Goal: Task Accomplishment & Management: Use online tool/utility

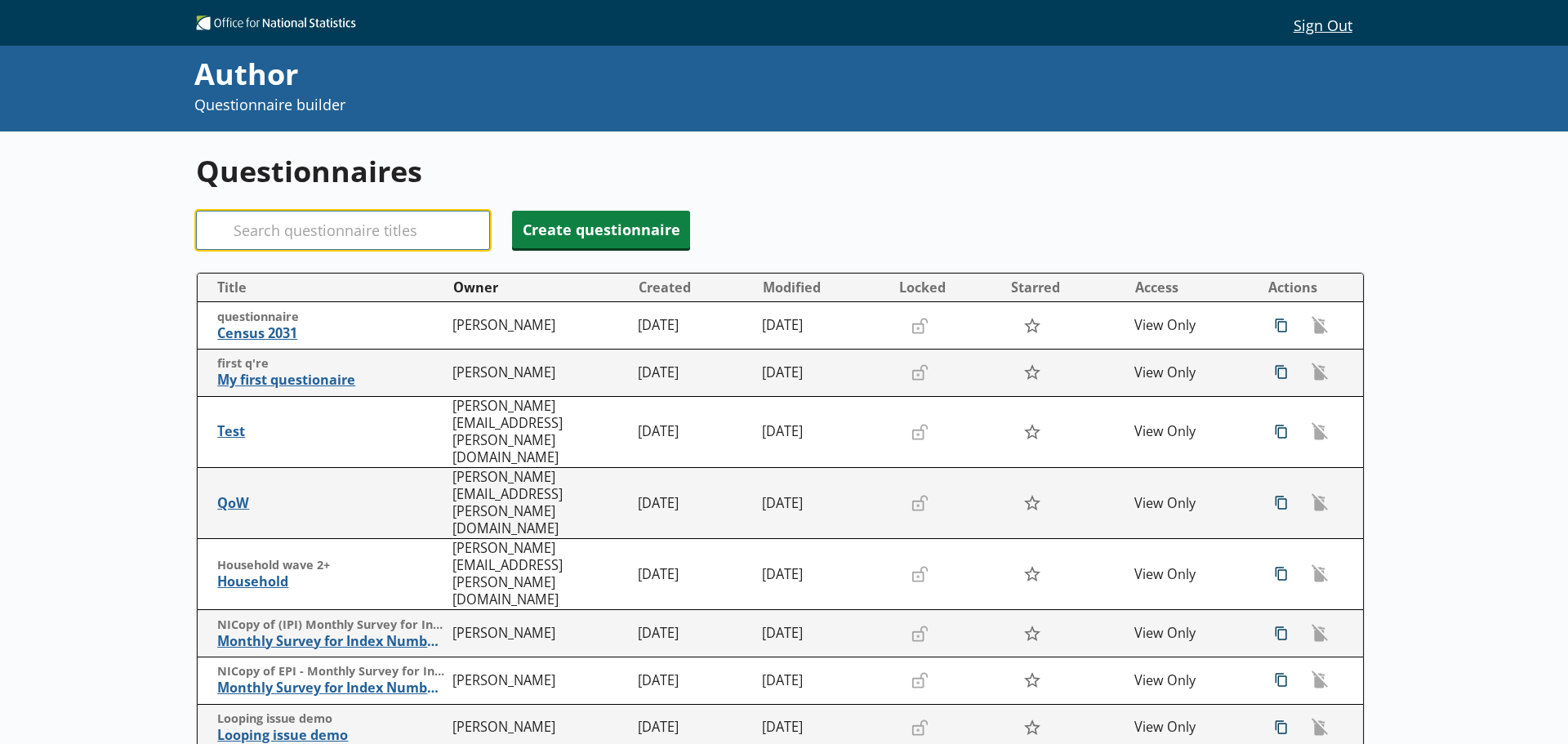
click at [319, 238] on input "Search" at bounding box center [343, 229] width 294 height 39
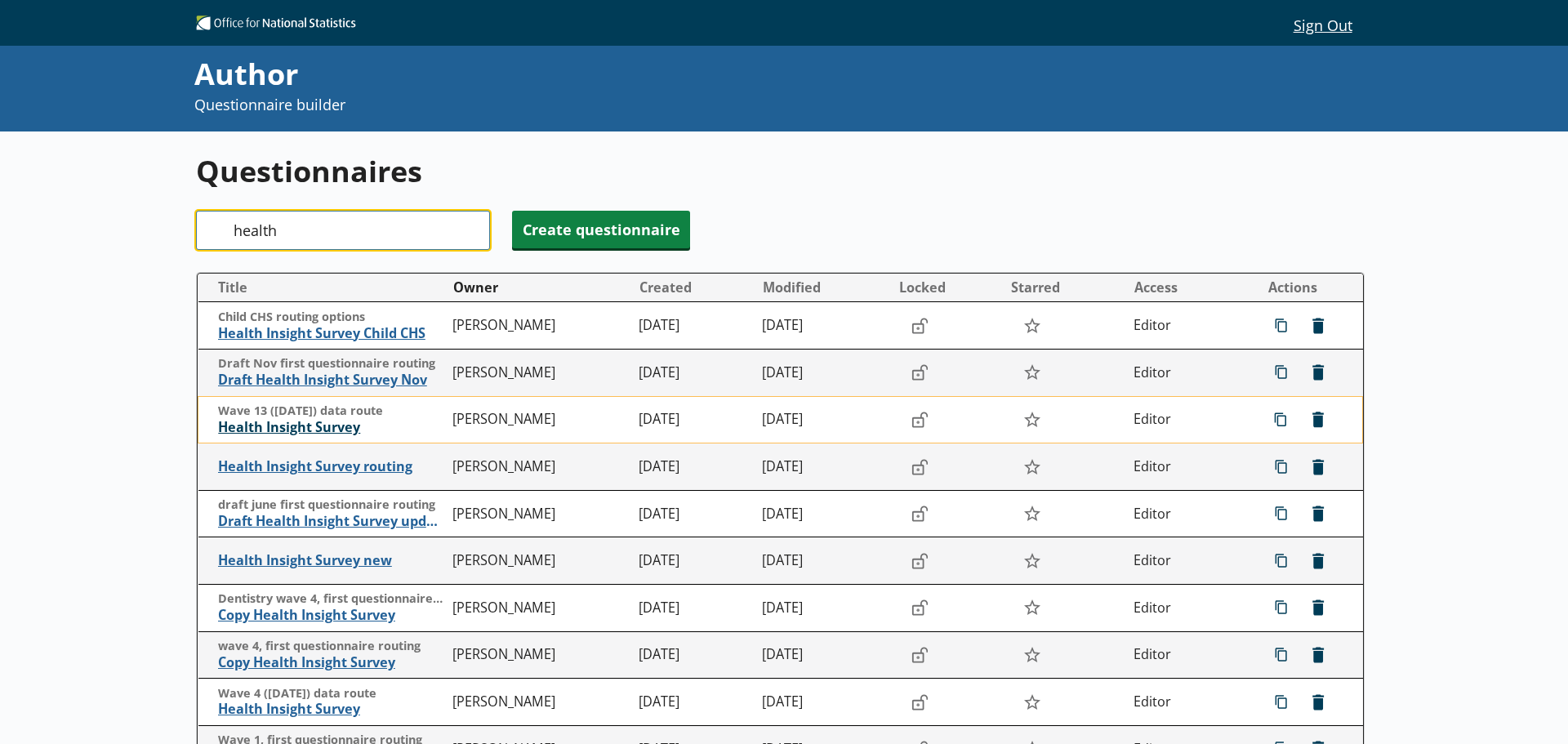
type input "health"
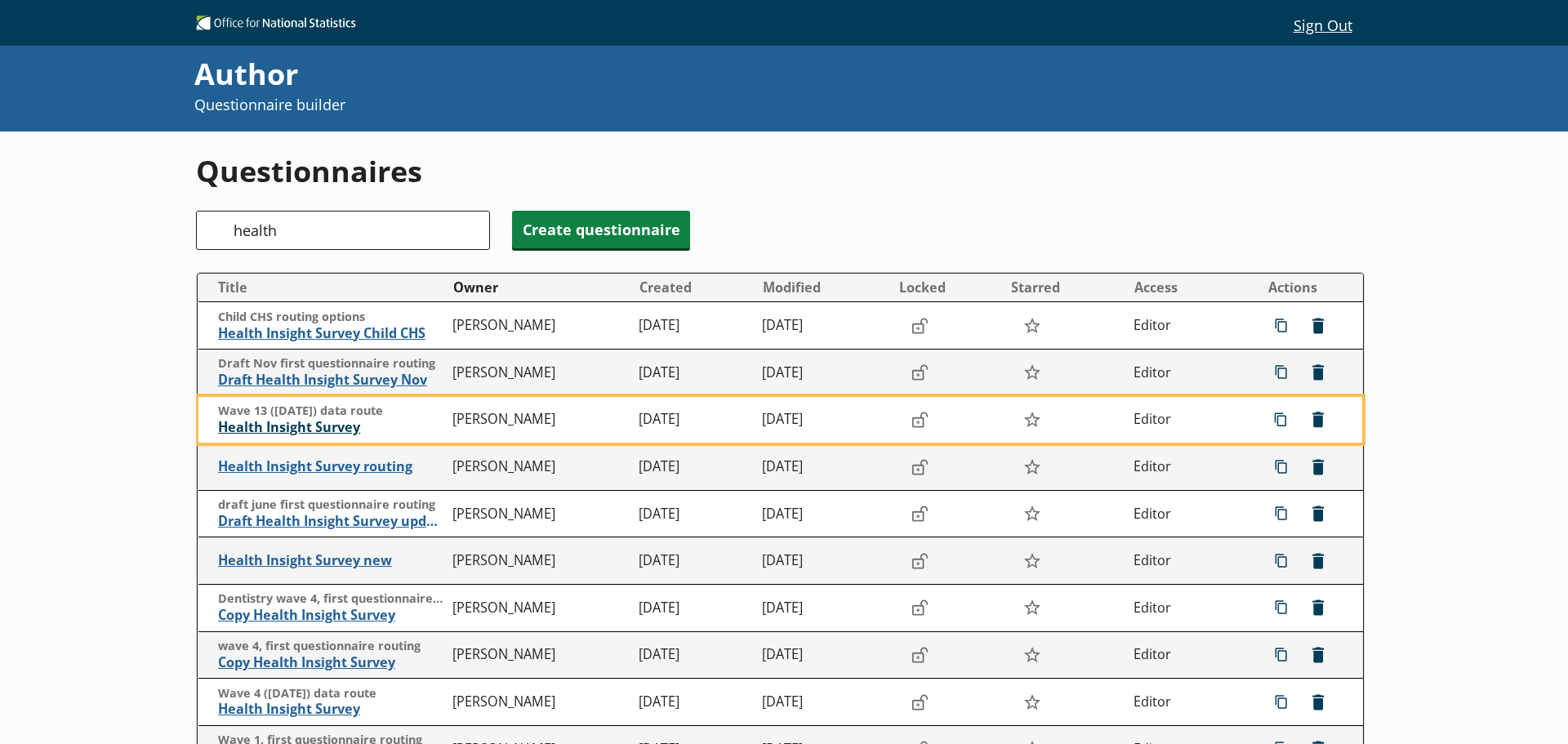
click at [315, 425] on span "Health Insight Survey" at bounding box center [332, 427] width 227 height 17
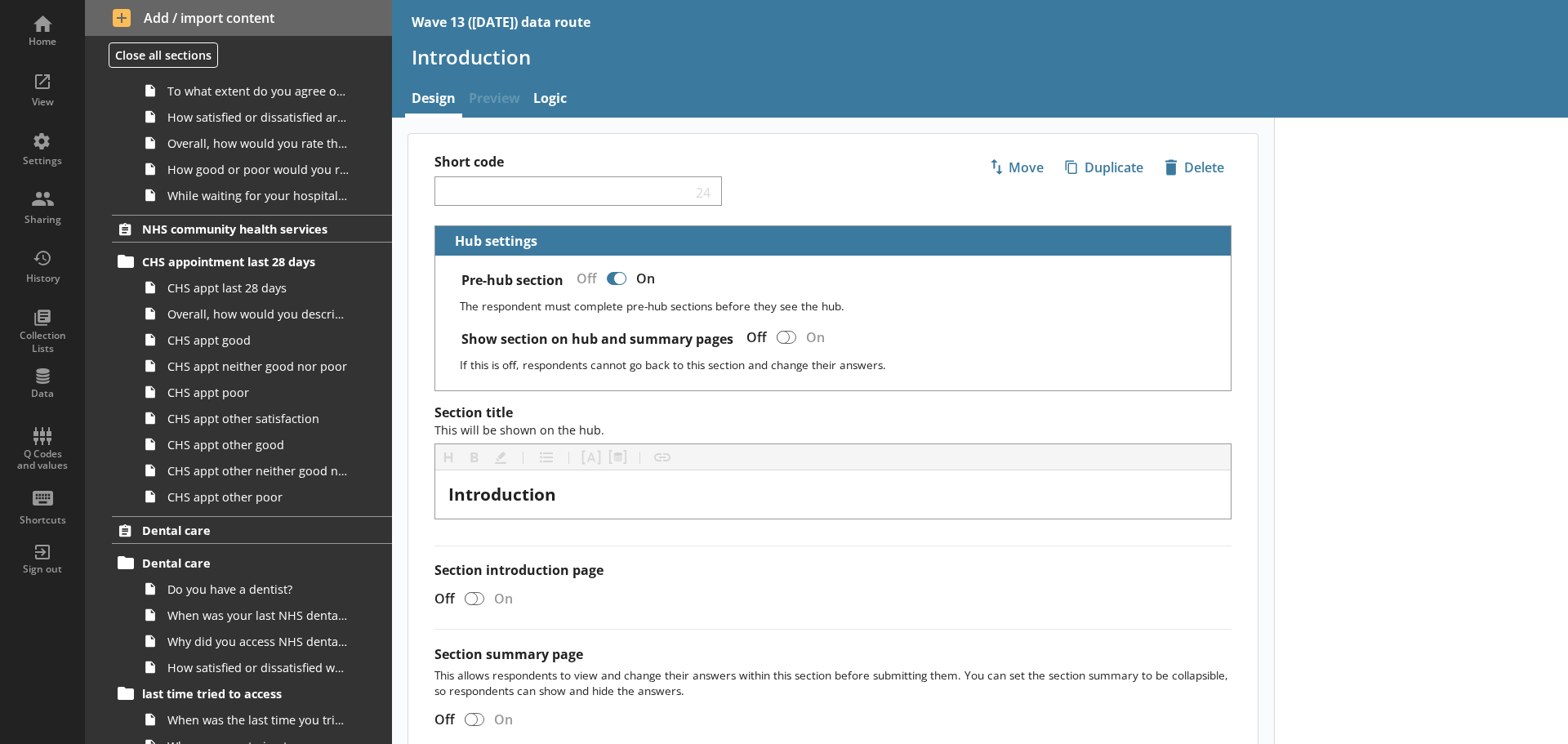
scroll to position [1533, 0]
click at [226, 292] on span "CHS appt last 28 days" at bounding box center [258, 290] width 182 height 16
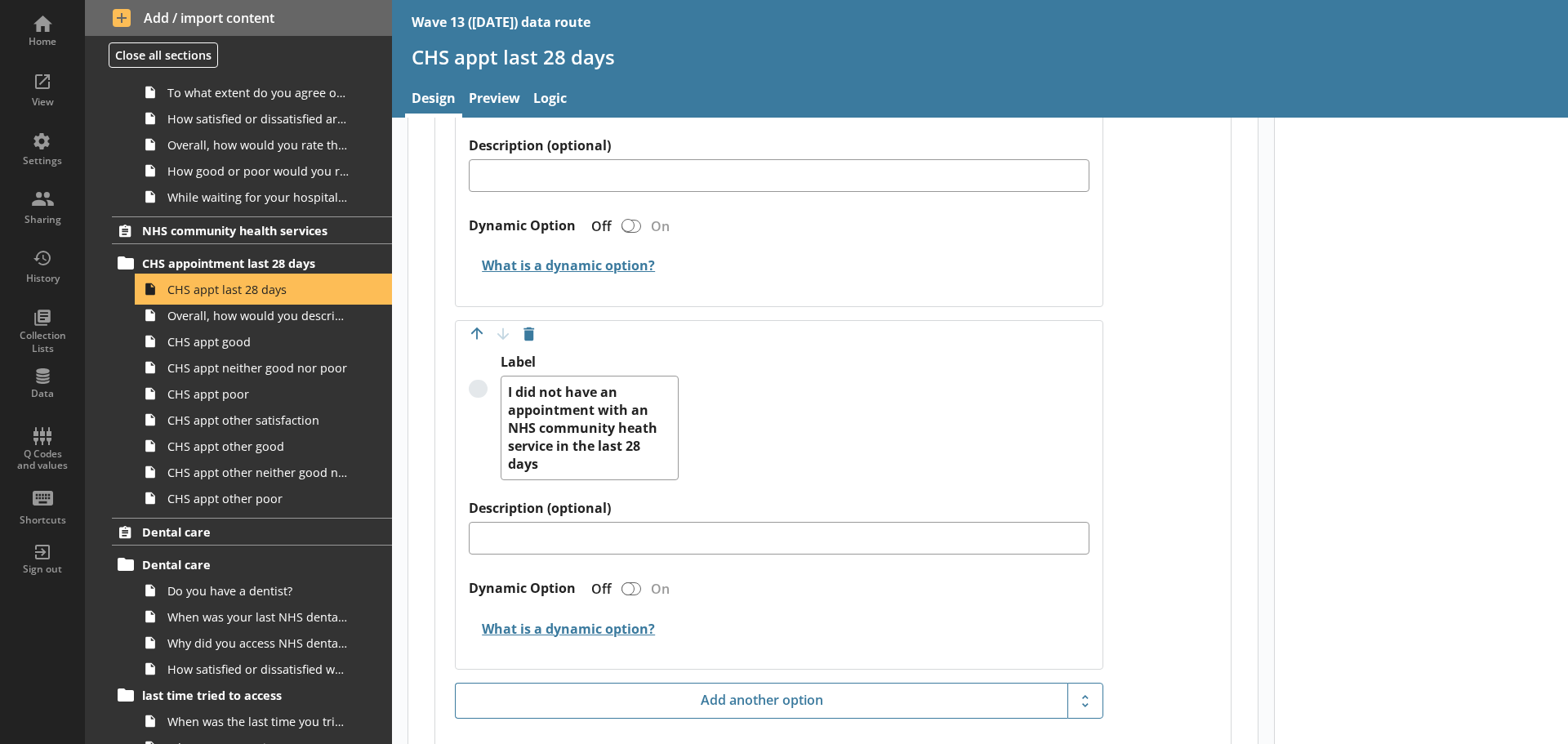
scroll to position [4673, 0]
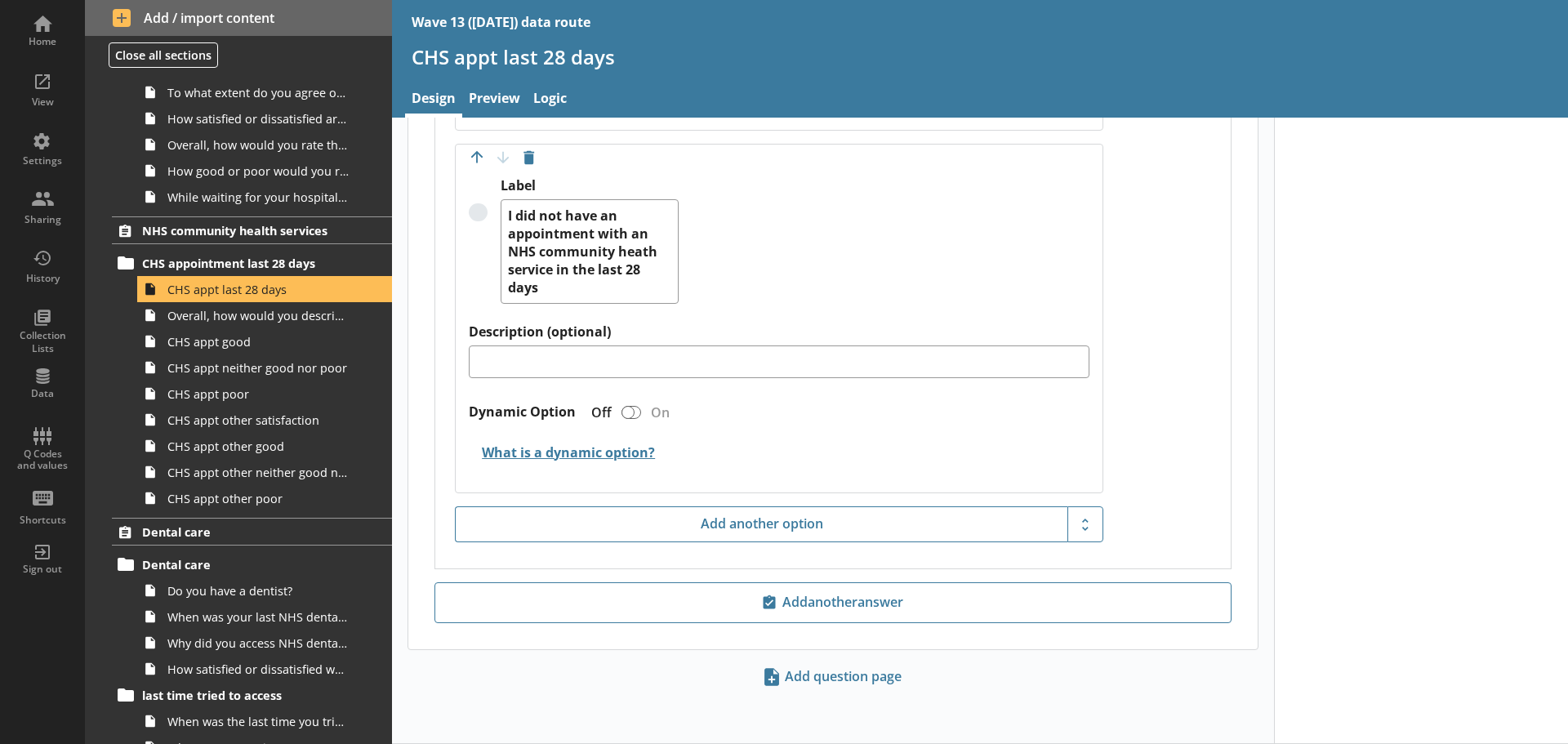
click at [732, 283] on div "Label I did not have an appointment with an NHS community heath service in the …" at bounding box center [779, 250] width 621 height 146
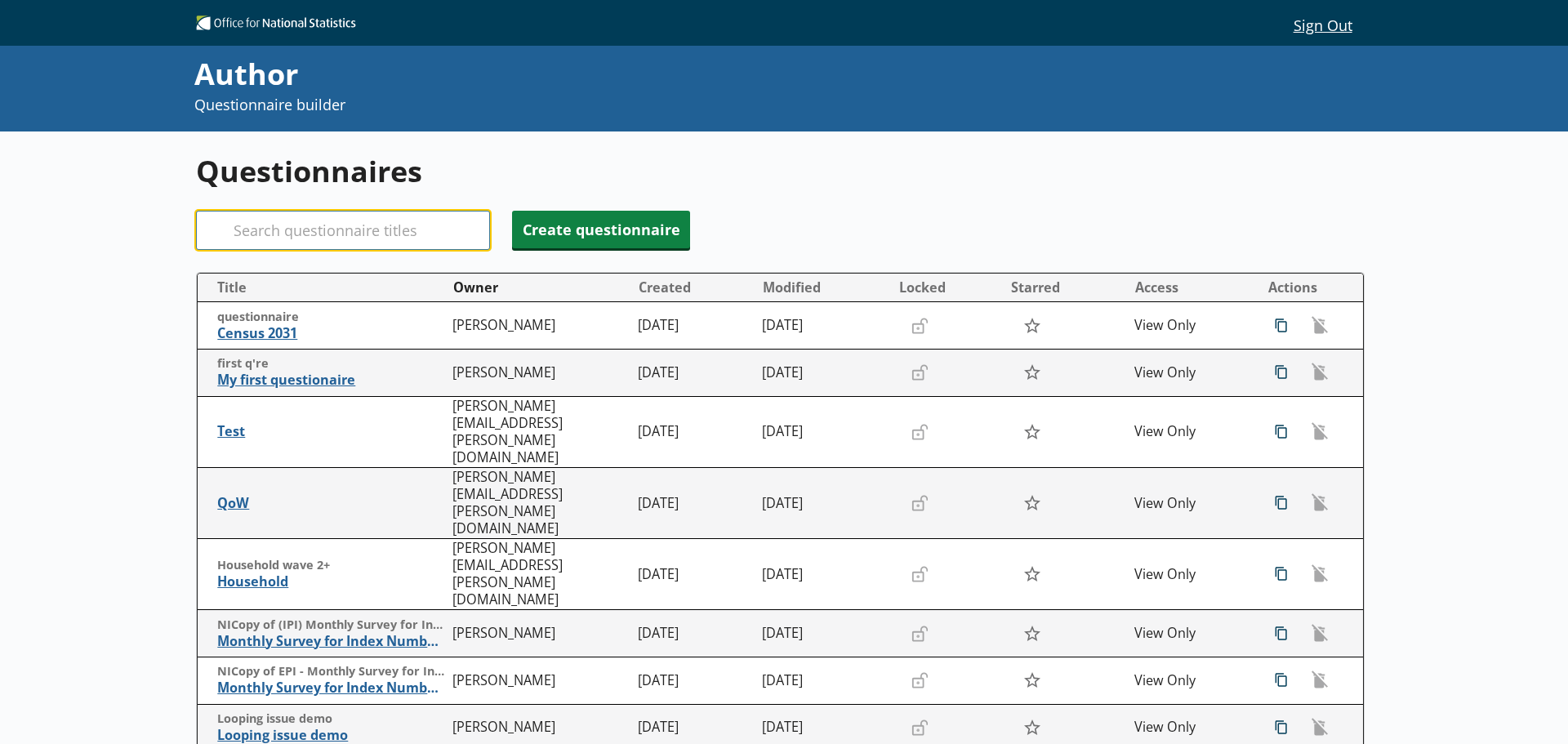
click at [330, 231] on input "Search" at bounding box center [343, 229] width 294 height 39
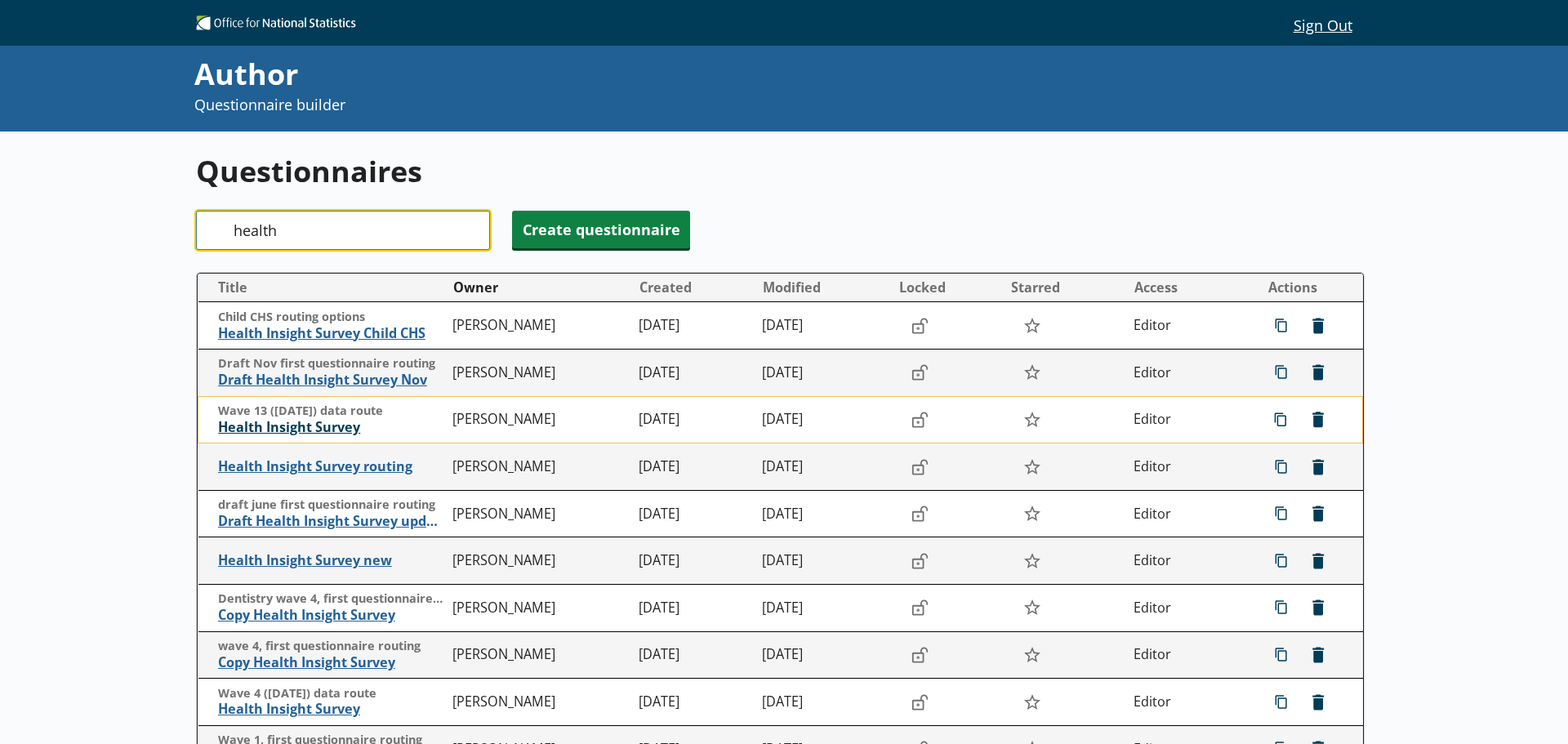
type input "health"
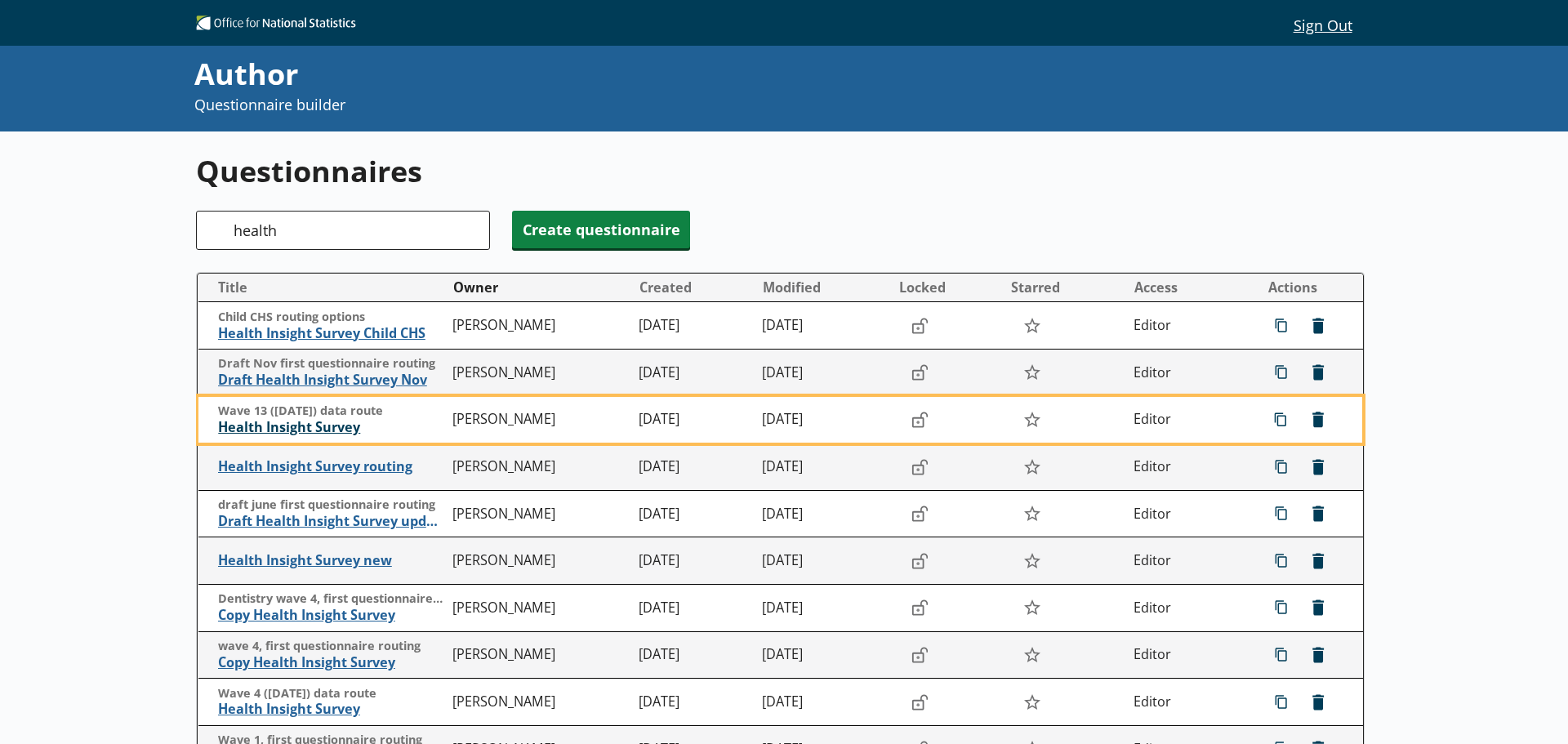
click at [302, 426] on span "Health Insight Survey" at bounding box center [332, 427] width 227 height 17
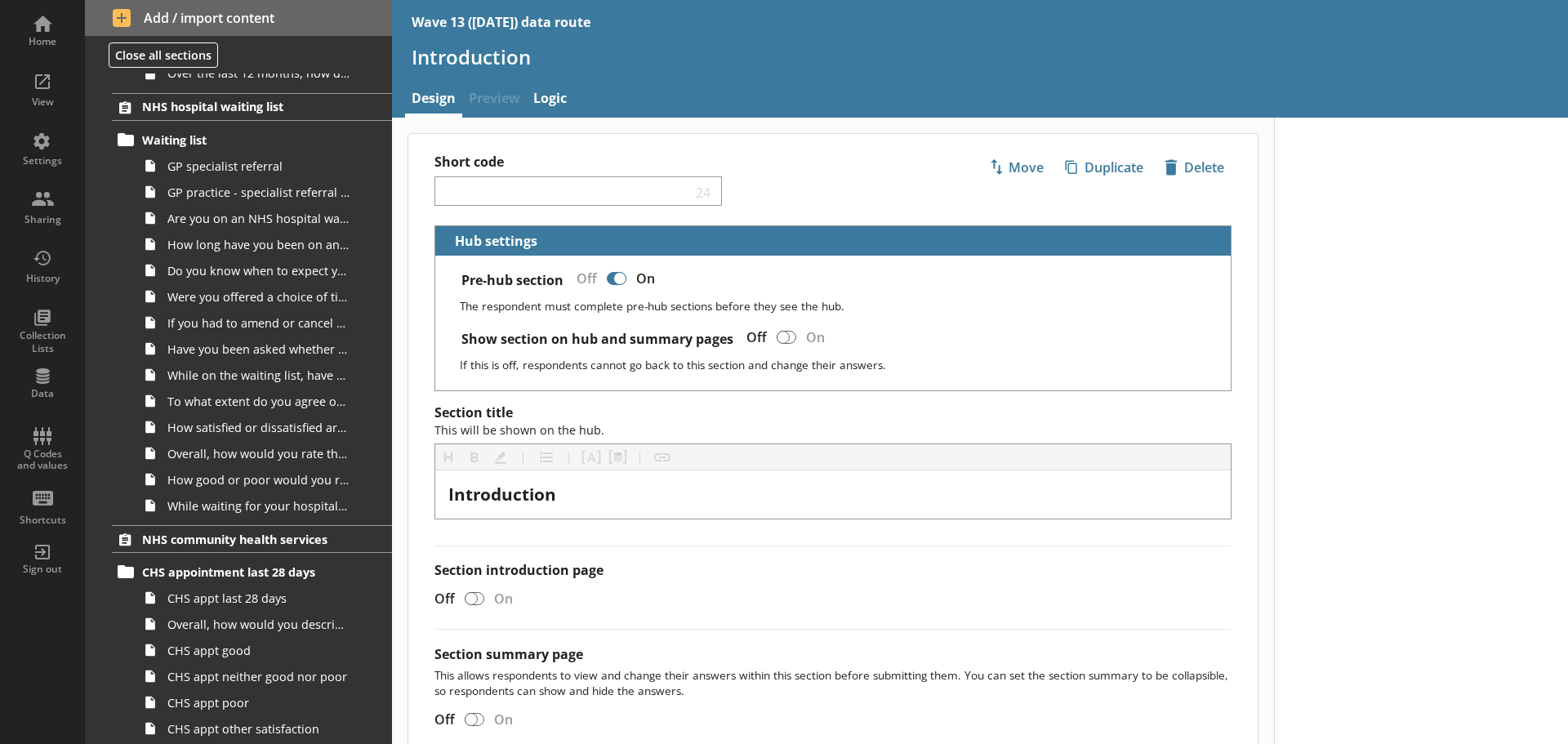
scroll to position [1551, 0]
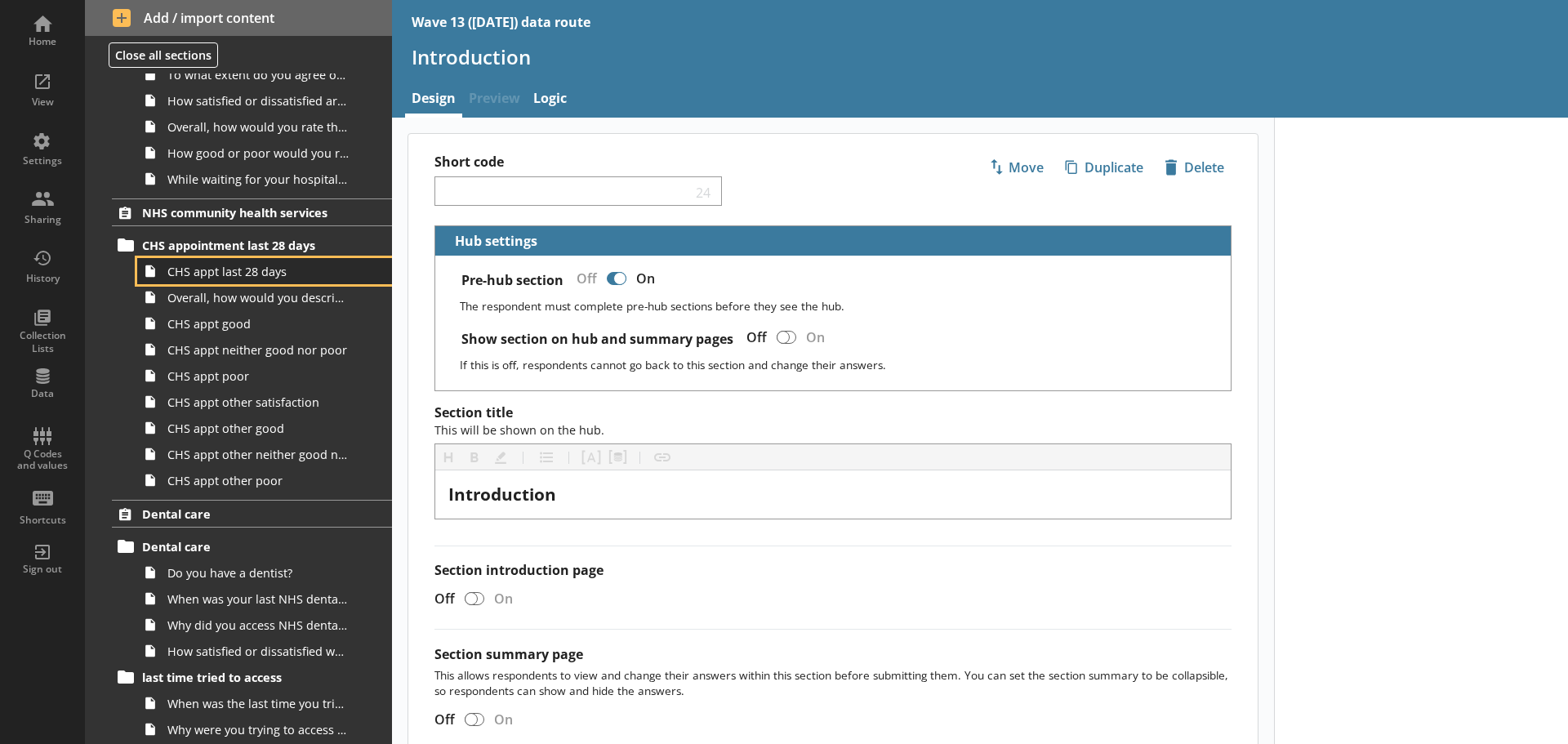
click at [220, 278] on span "CHS appt last 28 days" at bounding box center [258, 272] width 182 height 16
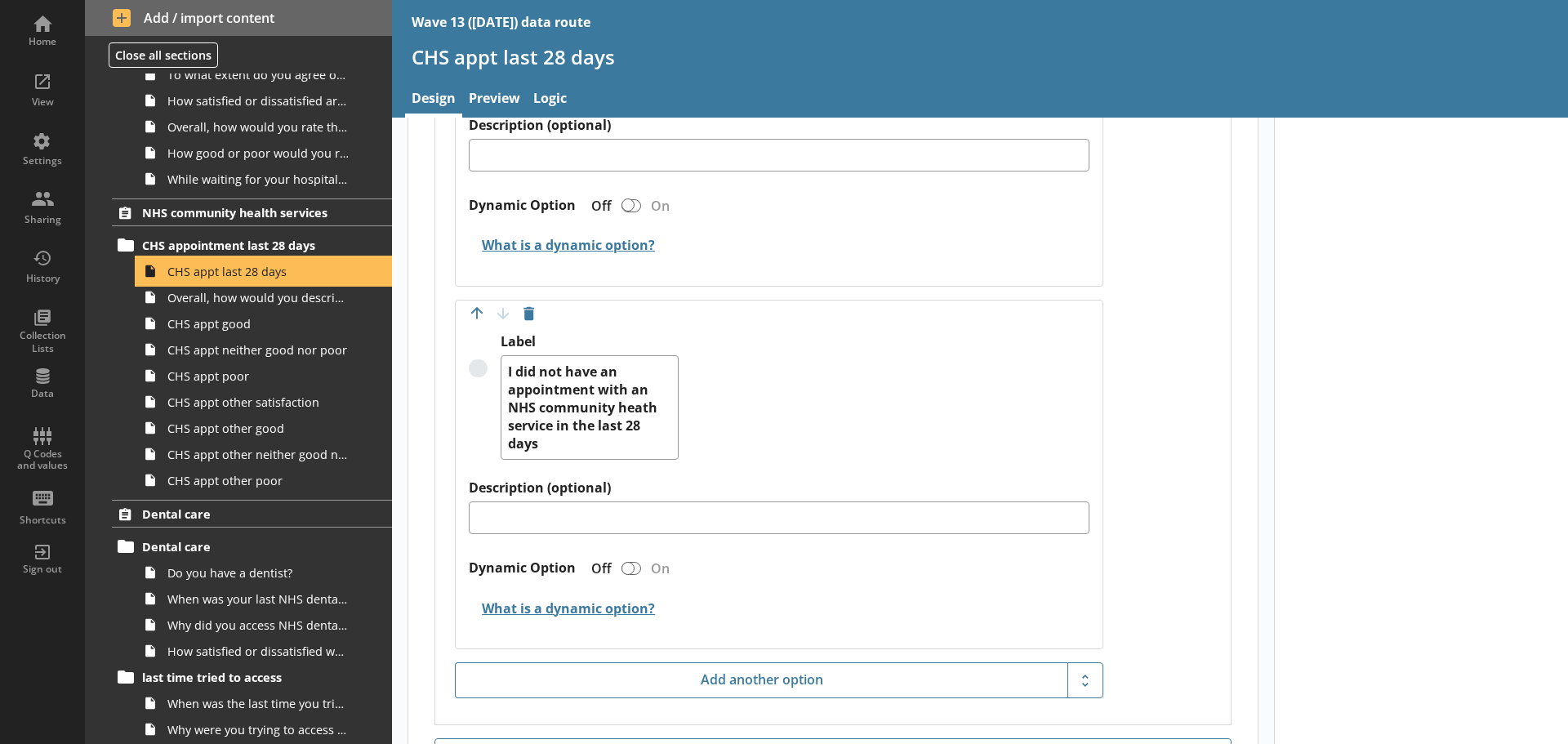
scroll to position [4510, 0]
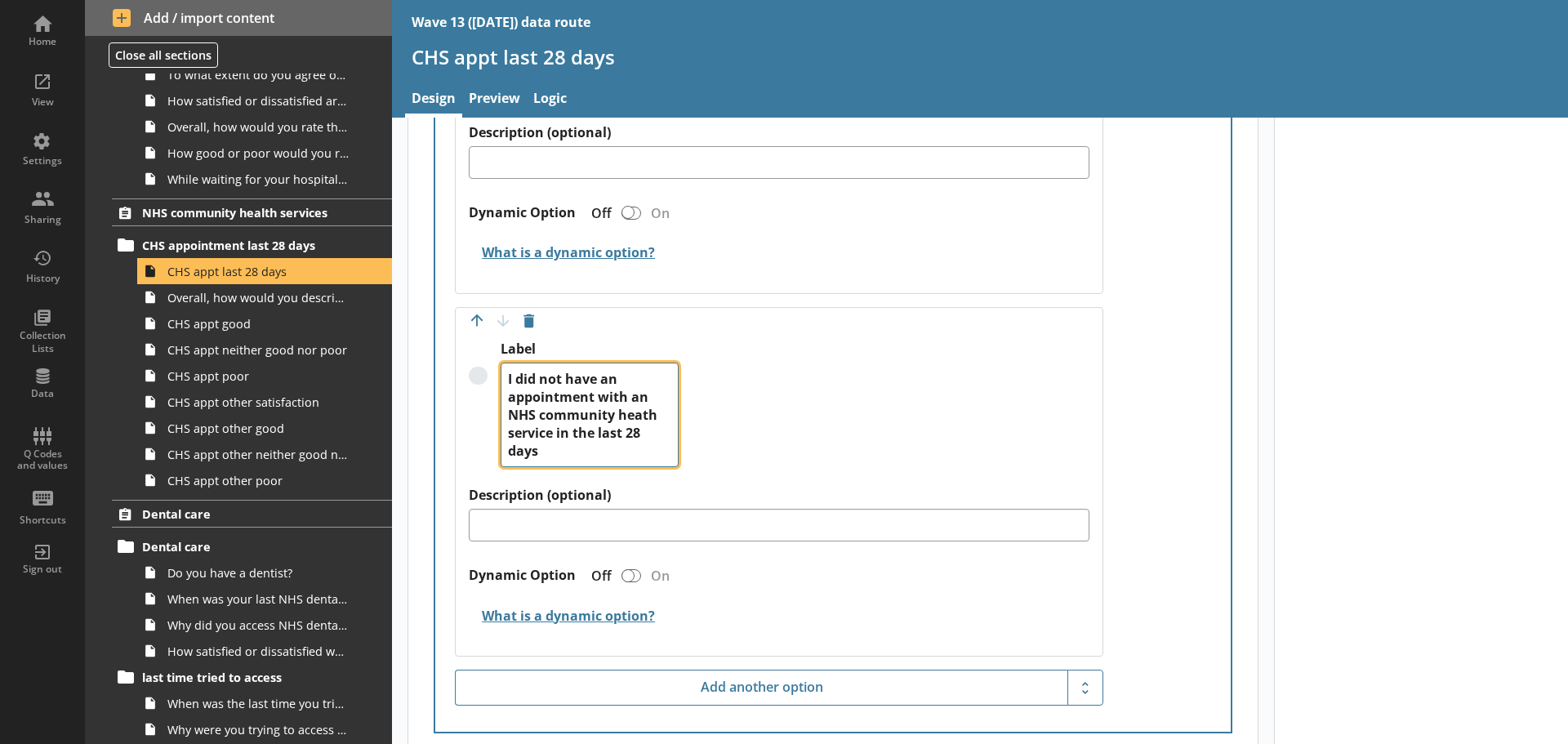
click at [642, 414] on textarea "I did not have an appointment with an NHS community heath service in the last 2…" at bounding box center [589, 414] width 178 height 105
type textarea "x"
type textarea "I did not have an appointment with an NHS community health service in the last …"
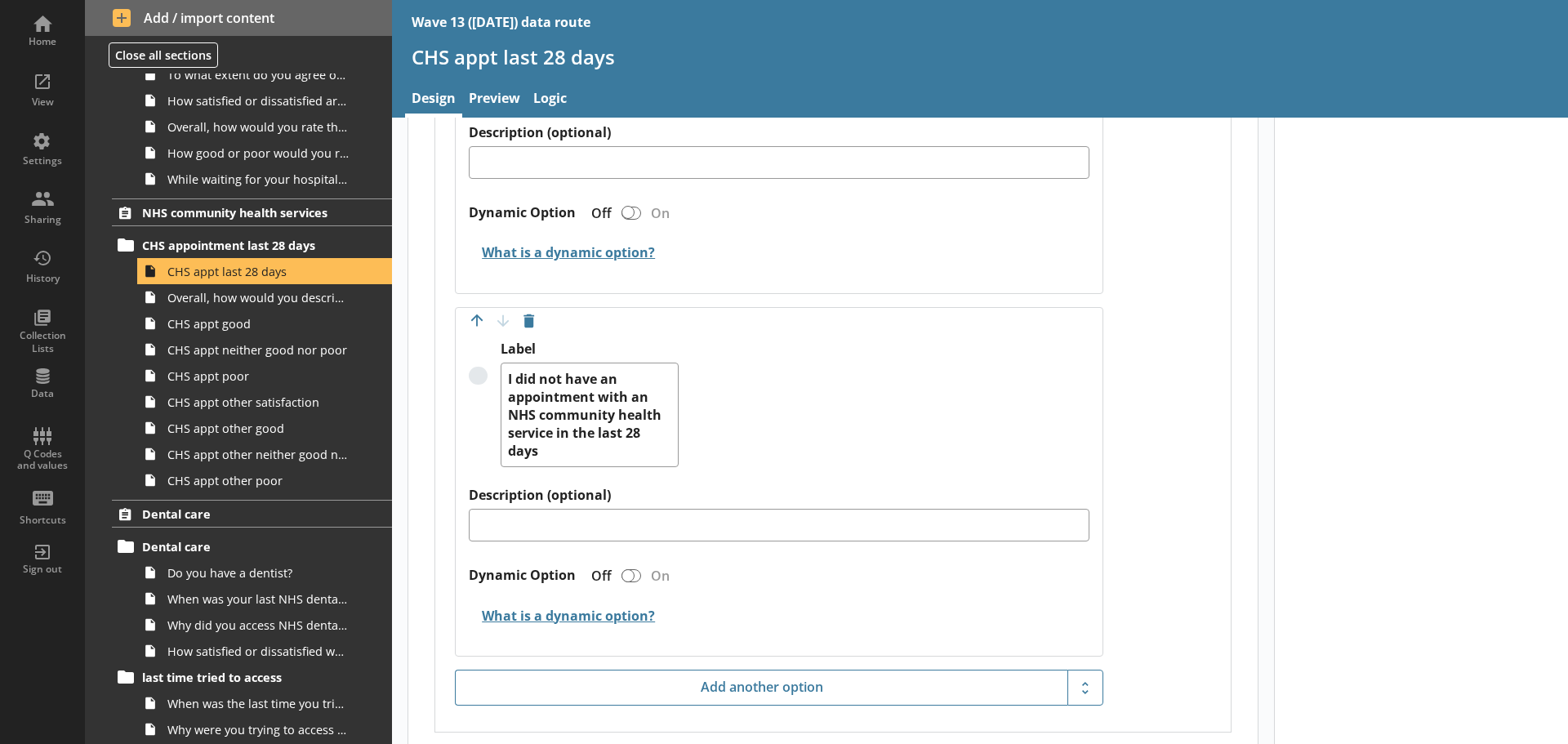
click at [690, 435] on div "Label I did not have an appointment with an NHS community health service in the…" at bounding box center [779, 413] width 621 height 146
type textarea "x"
drag, startPoint x: 600, startPoint y: 25, endPoint x: 432, endPoint y: 23, distance: 168.0
click at [414, 20] on div "Wave 13 ([DATE]) data route" at bounding box center [979, 22] width 1176 height 44
copy div "Wave 13 ([DATE]) data route"
